Goal: Information Seeking & Learning: Learn about a topic

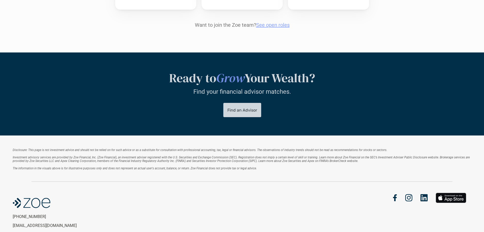
scroll to position [632, 0]
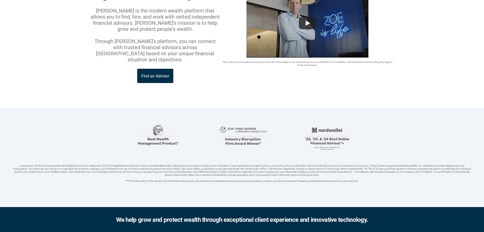
drag, startPoint x: 255, startPoint y: 155, endPoint x: 247, endPoint y: 144, distance: 13.2
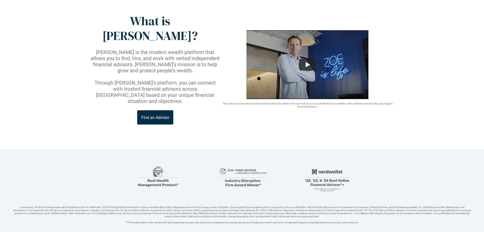
scroll to position [0, 0]
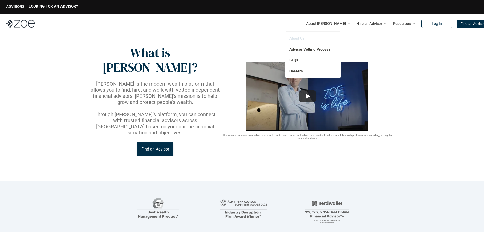
click at [300, 40] on link "About Us" at bounding box center [296, 38] width 15 height 5
click at [294, 59] on link "FAQs" at bounding box center [293, 60] width 9 height 5
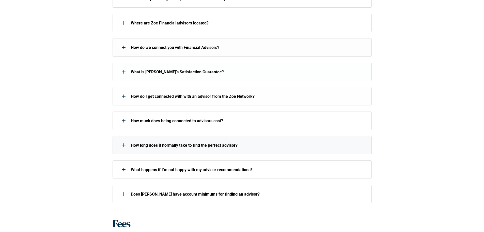
scroll to position [102, 0]
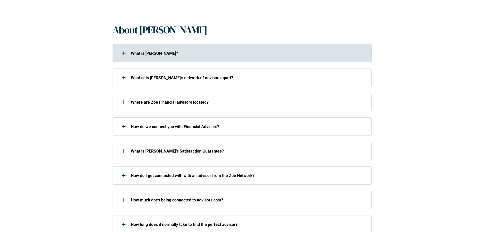
click at [138, 55] on p "What is Zoe?" at bounding box center [248, 53] width 234 height 5
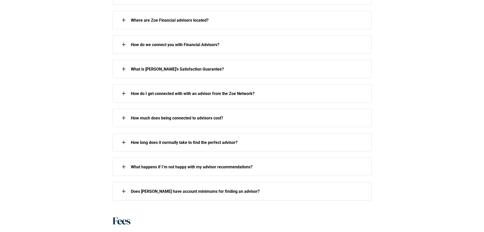
scroll to position [254, 0]
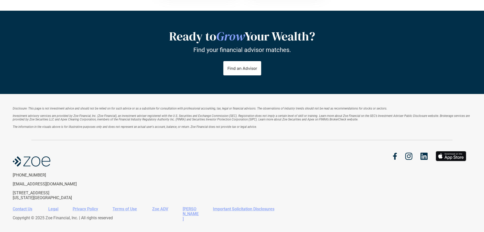
scroll to position [375, 0]
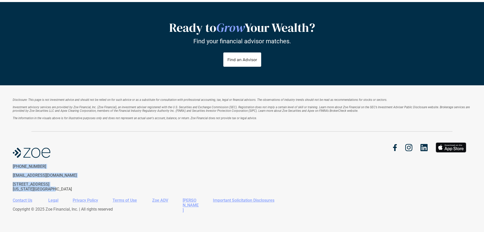
drag, startPoint x: 12, startPoint y: 138, endPoint x: 56, endPoint y: 188, distance: 66.3
click at [56, 188] on div "Disclosure: This page is not investment advice and should not be relied on for …" at bounding box center [242, 158] width 484 height 146
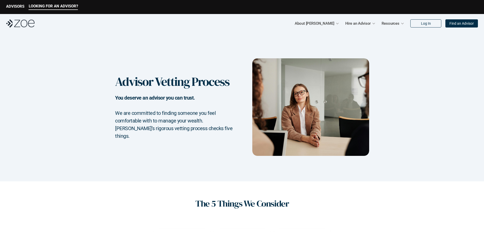
scroll to position [0, 0]
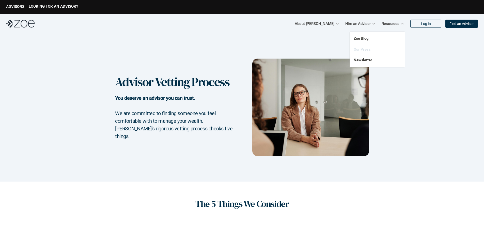
click at [361, 48] on link "Our Press" at bounding box center [362, 49] width 17 height 5
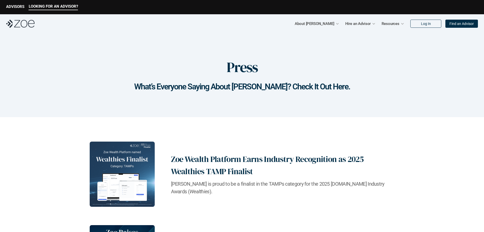
click at [148, 164] on img at bounding box center [122, 173] width 65 height 65
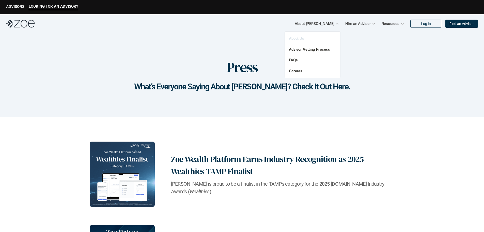
click at [294, 37] on link "About Us" at bounding box center [296, 38] width 15 height 5
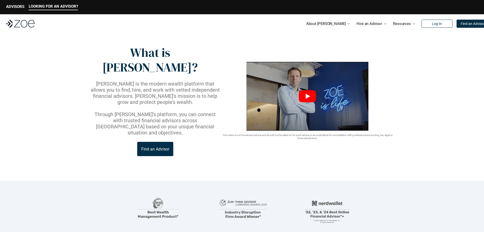
click at [308, 94] on icon "Play" at bounding box center [308, 96] width 5 height 5
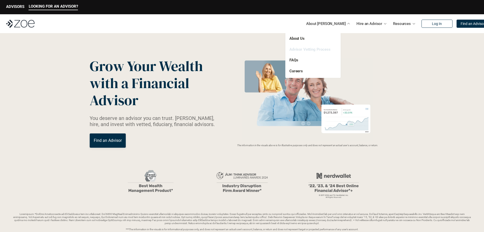
click at [299, 49] on link "Advisor Vetting Process" at bounding box center [309, 49] width 41 height 5
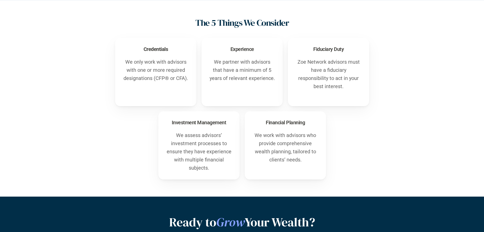
scroll to position [172, 0]
